Goal: Find specific page/section: Find specific page/section

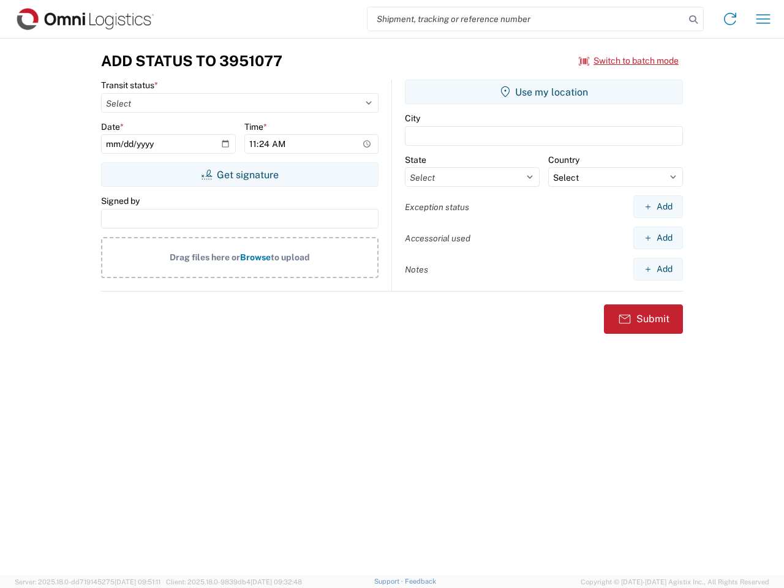
click at [526, 19] on input "search" at bounding box center [526, 18] width 317 height 23
click at [693, 20] on icon at bounding box center [693, 19] width 17 height 17
click at [730, 19] on icon at bounding box center [730, 19] width 20 height 20
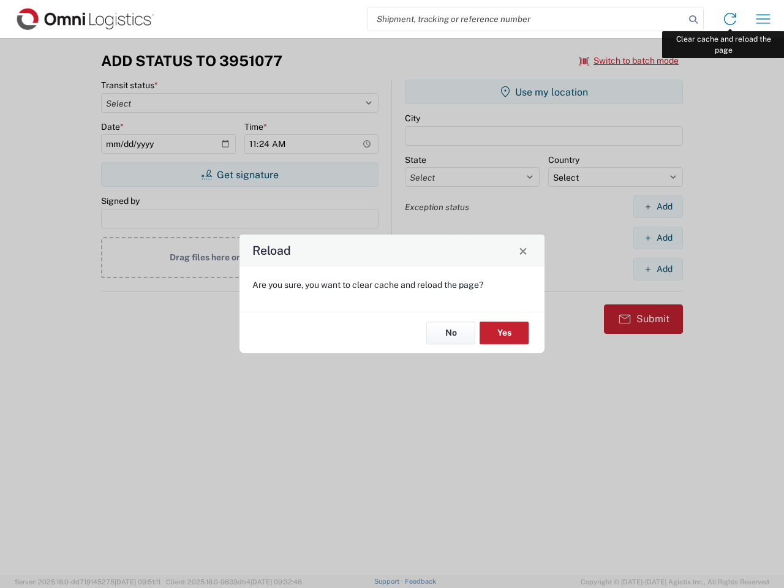
click at [763, 19] on div "Reload Are you sure, you want to clear cache and reload the page? No Yes" at bounding box center [392, 294] width 784 height 588
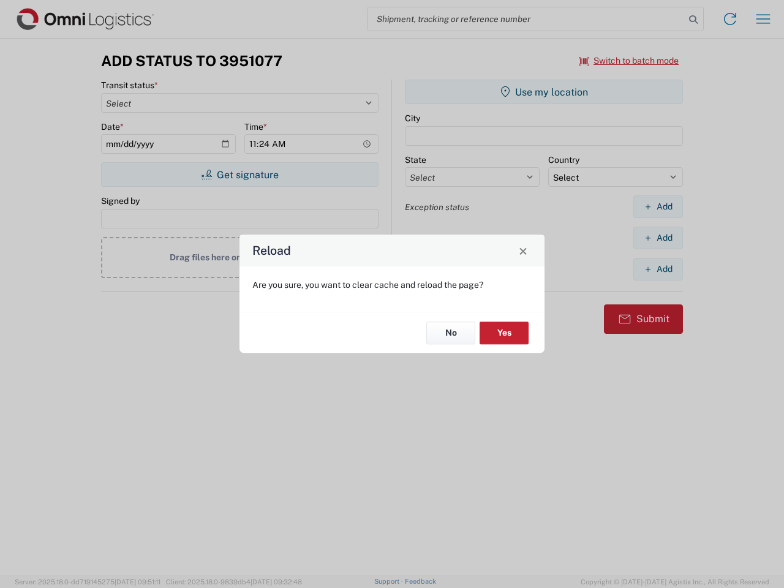
click at [629, 61] on div "Reload Are you sure, you want to clear cache and reload the page? No Yes" at bounding box center [392, 294] width 784 height 588
click at [240, 175] on div "Reload Are you sure, you want to clear cache and reload the page? No Yes" at bounding box center [392, 294] width 784 height 588
click at [544, 92] on div "Reload Are you sure, you want to clear cache and reload the page? No Yes" at bounding box center [392, 294] width 784 height 588
click at [658, 206] on div "Reload Are you sure, you want to clear cache and reload the page? No Yes" at bounding box center [392, 294] width 784 height 588
click at [658, 238] on div "Reload Are you sure, you want to clear cache and reload the page? No Yes" at bounding box center [392, 294] width 784 height 588
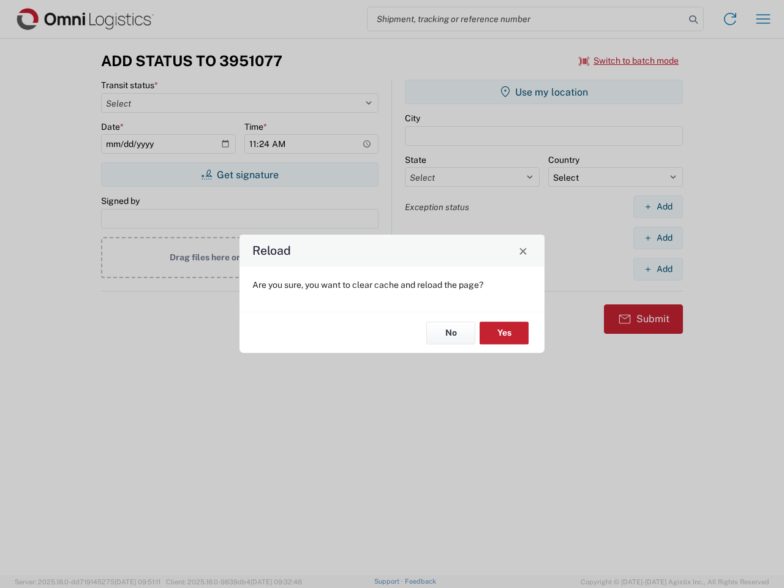
click at [658, 269] on div "Reload Are you sure, you want to clear cache and reload the page? No Yes" at bounding box center [392, 294] width 784 height 588
